Goal: Find specific page/section: Find specific page/section

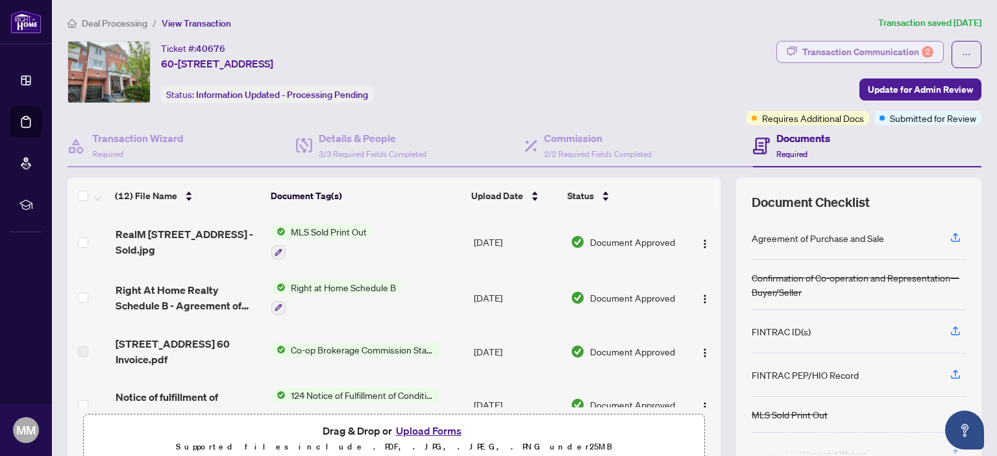
click at [827, 49] on div "Transaction Communication 2" at bounding box center [867, 52] width 131 height 21
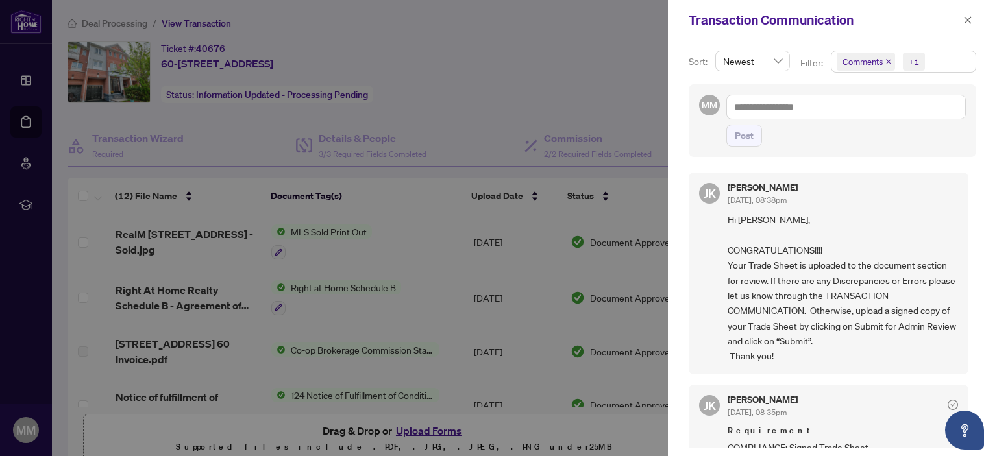
click at [591, 72] on div at bounding box center [498, 228] width 997 height 456
click at [966, 21] on icon "close" at bounding box center [967, 19] width 7 height 7
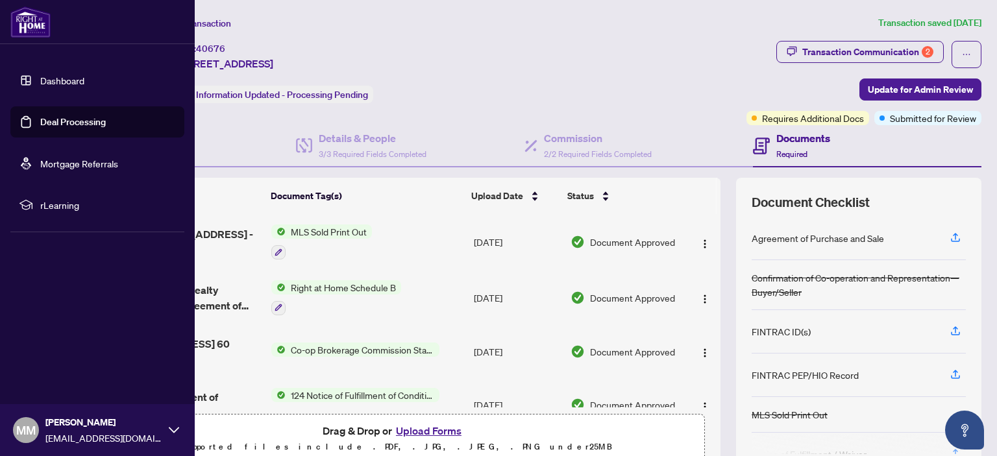
click at [68, 80] on link "Dashboard" at bounding box center [62, 81] width 44 height 12
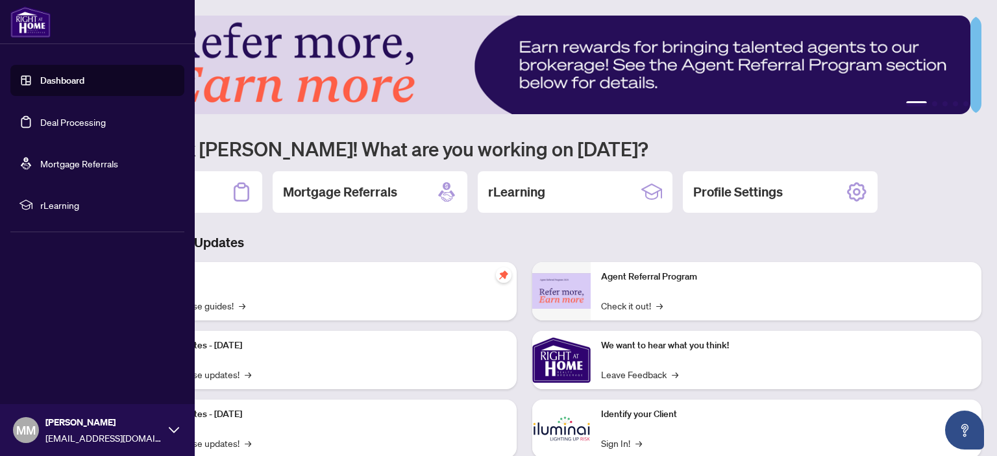
click at [71, 80] on link "Dashboard" at bounding box center [62, 81] width 44 height 12
click at [84, 86] on link "Dashboard" at bounding box center [62, 81] width 44 height 12
click at [67, 80] on link "Dashboard" at bounding box center [62, 81] width 44 height 12
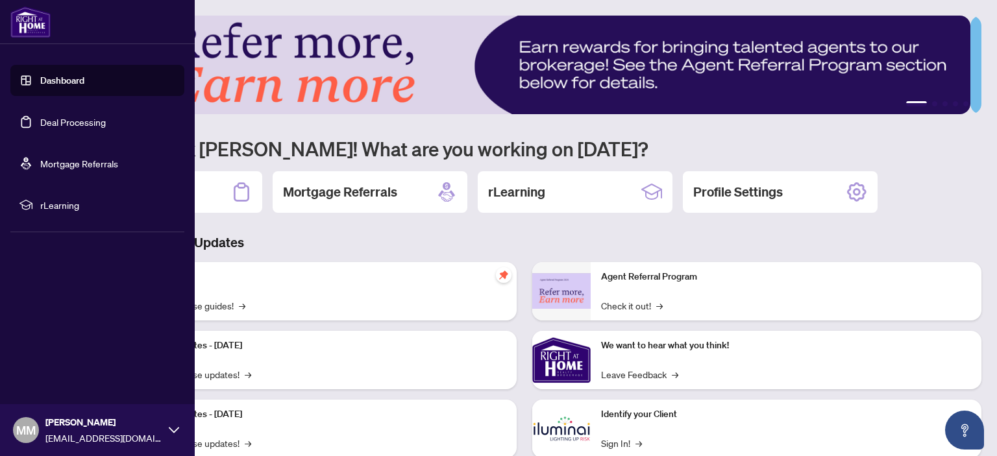
click at [40, 80] on link "Dashboard" at bounding box center [62, 81] width 44 height 12
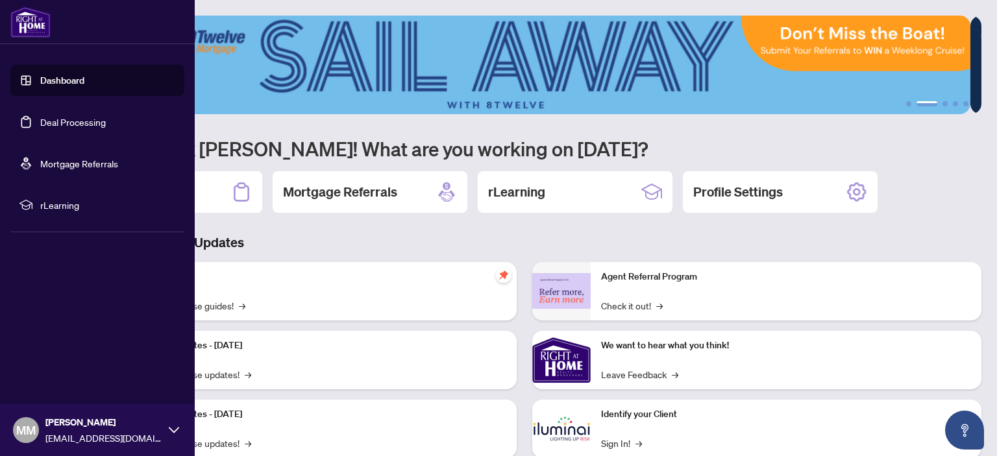
click at [57, 77] on link "Dashboard" at bounding box center [62, 81] width 44 height 12
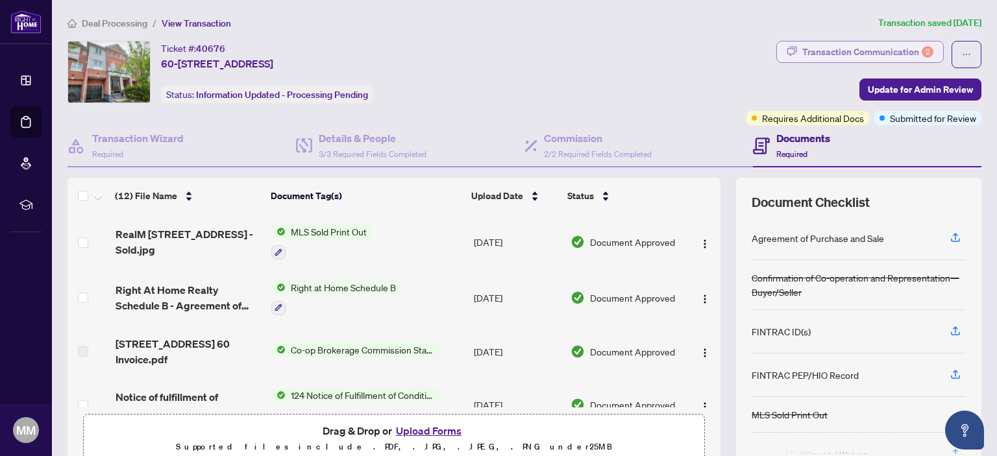
click at [812, 51] on div "Transaction Communication 2" at bounding box center [867, 52] width 131 height 21
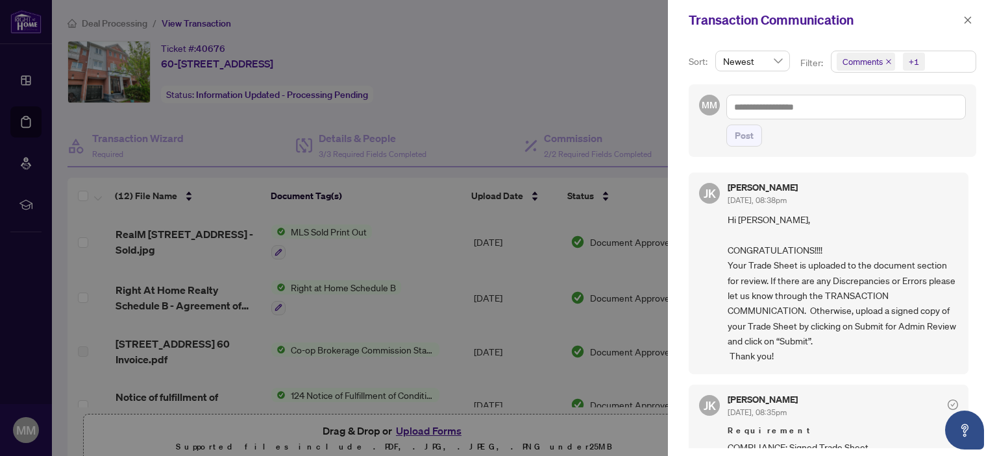
click at [621, 59] on div at bounding box center [498, 228] width 997 height 456
click at [967, 20] on icon "close" at bounding box center [967, 19] width 7 height 7
